Goal: Navigation & Orientation: Find specific page/section

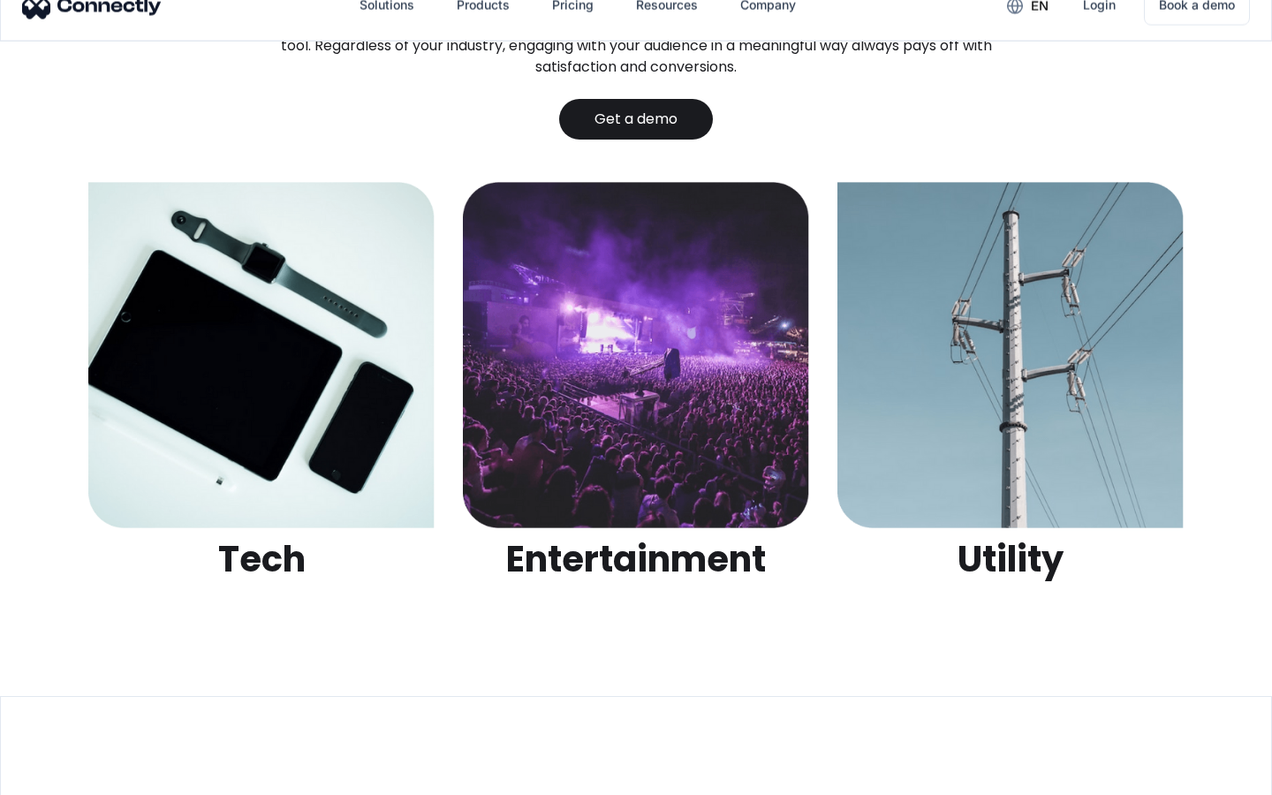
scroll to position [5572, 0]
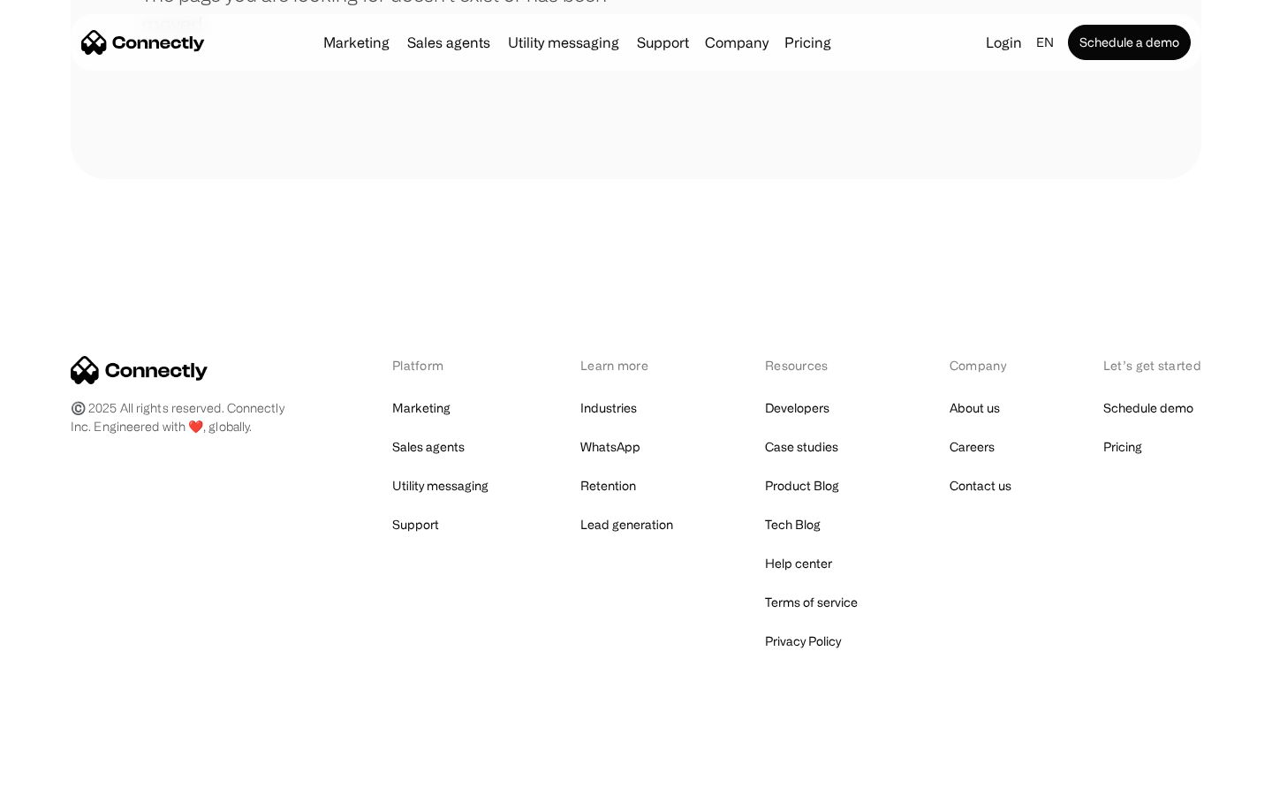
scroll to position [322, 0]
